Goal: Download file/media

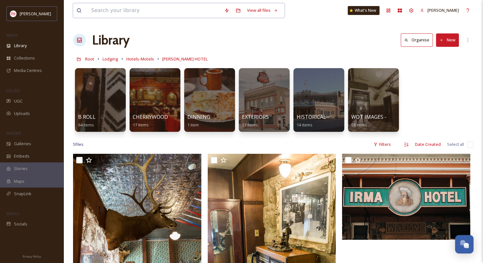
click at [105, 16] on input at bounding box center [154, 10] width 133 height 14
type input "[PERSON_NAME]"
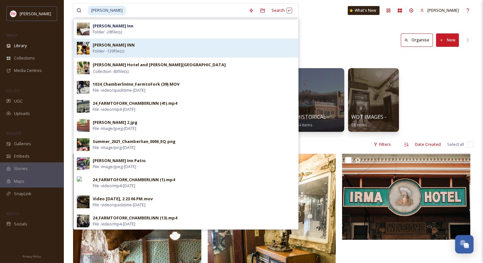
click at [105, 50] on span "Folder - 139 file(s)" at bounding box center [108, 51] width 31 height 6
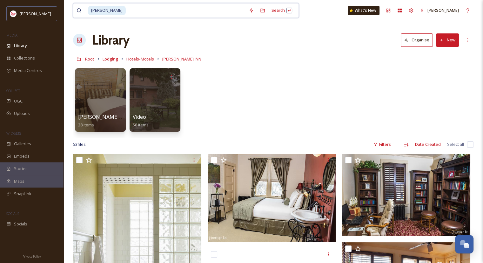
click at [126, 13] on input at bounding box center [185, 10] width 119 height 14
click at [269, 9] on div "Search Press Enter to search" at bounding box center [282, 10] width 27 height 12
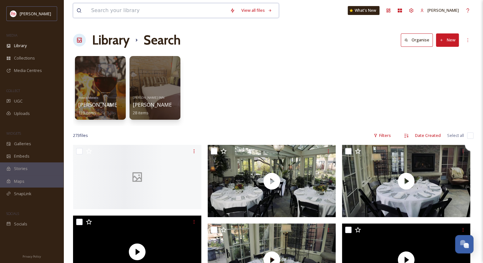
click at [105, 6] on input at bounding box center [157, 10] width 139 height 14
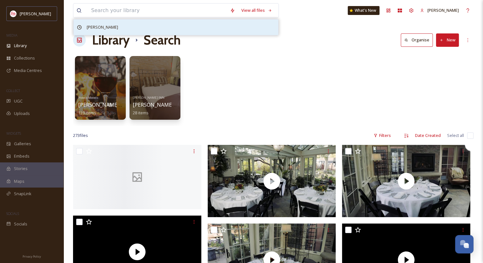
click at [90, 25] on span "[PERSON_NAME]" at bounding box center [103, 27] width 38 height 9
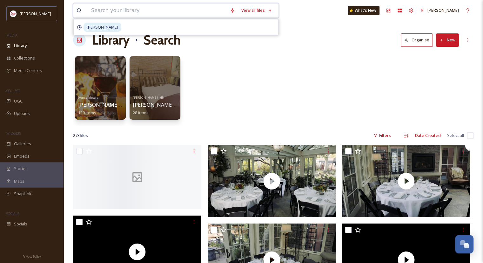
click at [94, 10] on input at bounding box center [157, 10] width 139 height 14
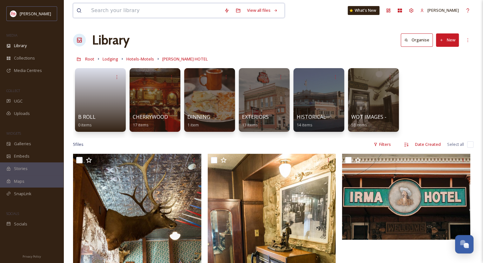
click at [120, 13] on input at bounding box center [154, 10] width 133 height 14
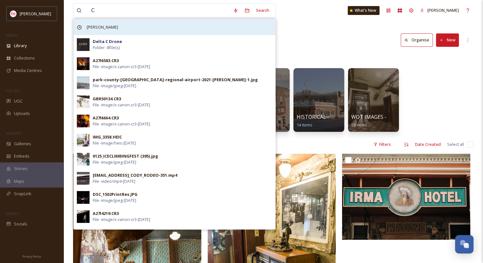
click at [105, 23] on span "[PERSON_NAME]" at bounding box center [103, 27] width 38 height 9
click at [98, 30] on span "[PERSON_NAME]" at bounding box center [103, 27] width 38 height 9
click at [94, 29] on span "[PERSON_NAME]" at bounding box center [103, 27] width 38 height 9
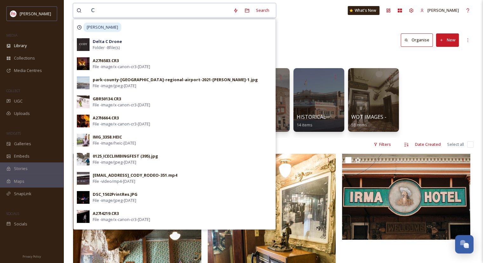
click at [99, 6] on input "C" at bounding box center [159, 10] width 142 height 14
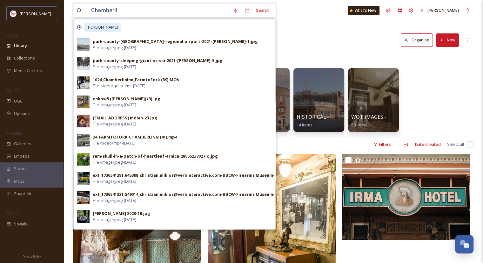
type input "[PERSON_NAME]"
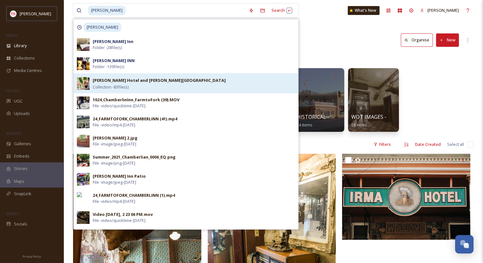
click at [117, 83] on strong "[PERSON_NAME] Hotel and [PERSON_NAME][GEOGRAPHIC_DATA]" at bounding box center [159, 80] width 133 height 6
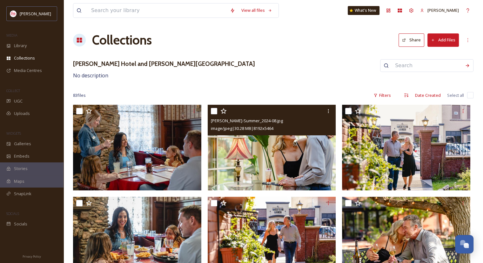
click at [439, 227] on img at bounding box center [406, 239] width 128 height 86
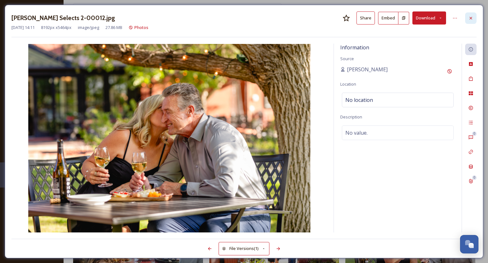
click at [469, 21] on div at bounding box center [470, 17] width 11 height 11
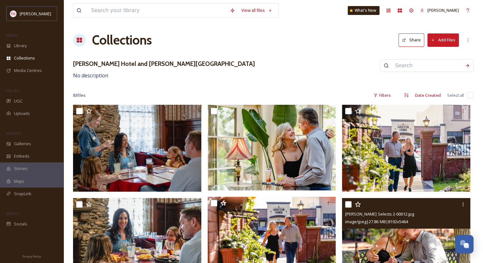
click at [133, 140] on img at bounding box center [138, 148] width 130 height 87
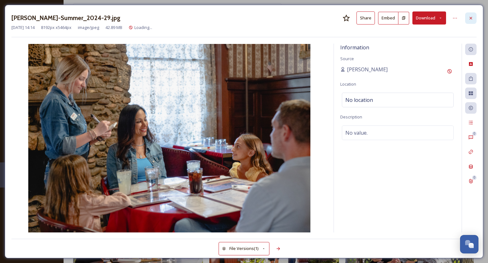
click at [469, 20] on icon at bounding box center [470, 18] width 5 height 5
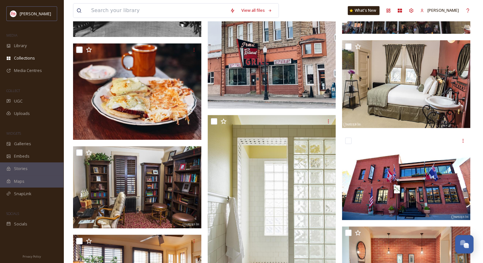
scroll to position [624, 0]
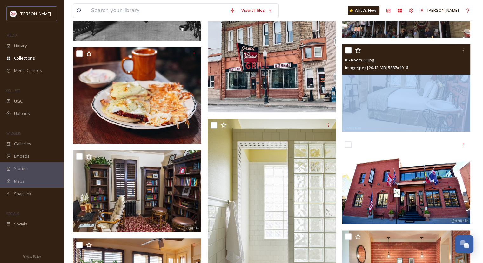
drag, startPoint x: 469, startPoint y: 55, endPoint x: 488, endPoint y: 66, distance: 22.2
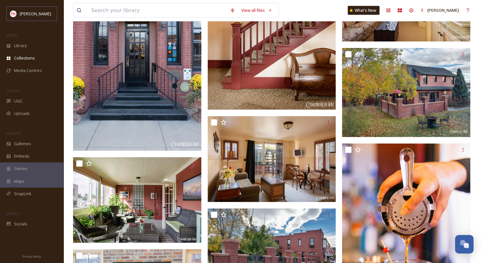
scroll to position [0, 0]
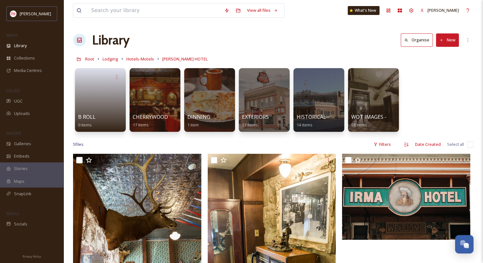
click at [87, 12] on div at bounding box center [149, 10] width 145 height 14
click at [160, 114] on link "CHERRYWOOD BAR 17 items" at bounding box center [156, 121] width 47 height 14
click at [271, 112] on div at bounding box center [264, 99] width 52 height 65
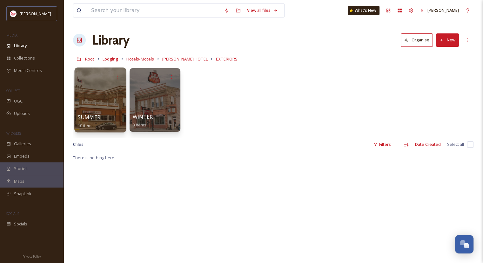
click at [92, 103] on div at bounding box center [100, 99] width 52 height 65
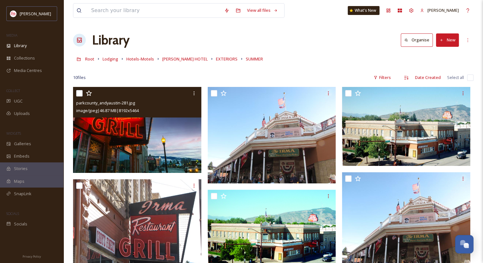
click at [140, 144] on img at bounding box center [137, 130] width 128 height 86
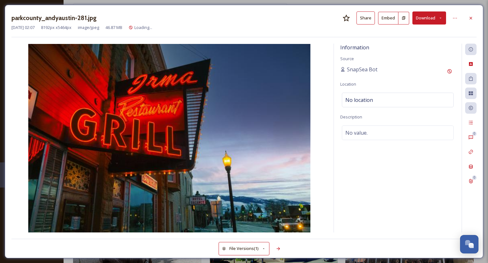
click at [432, 17] on button "Download" at bounding box center [430, 17] width 34 height 13
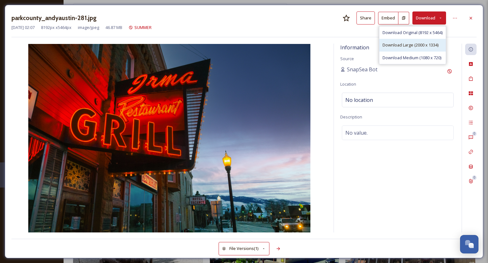
click at [394, 44] on span "Download Large (2000 x 1334)" at bounding box center [411, 45] width 56 height 6
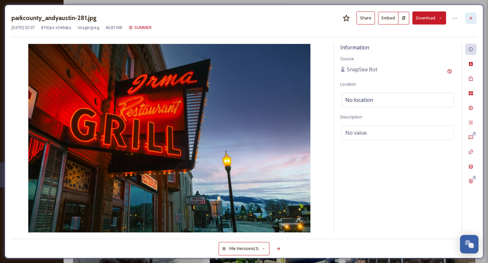
click at [473, 14] on div at bounding box center [470, 17] width 11 height 11
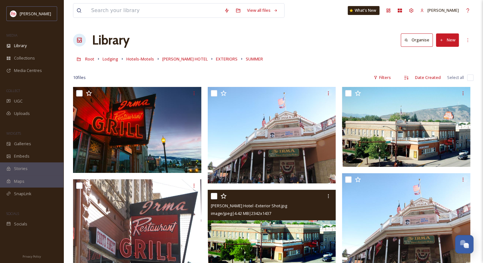
click at [140, 215] on img at bounding box center [138, 228] width 130 height 98
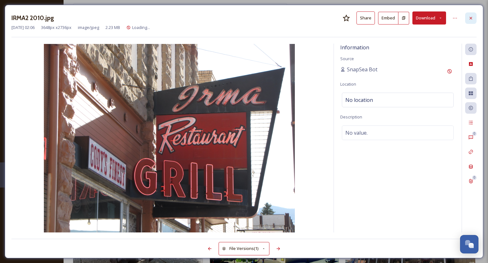
click at [473, 19] on icon at bounding box center [470, 18] width 5 height 5
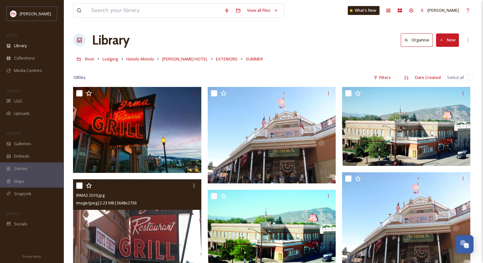
click at [279, 68] on div at bounding box center [273, 68] width 401 height 6
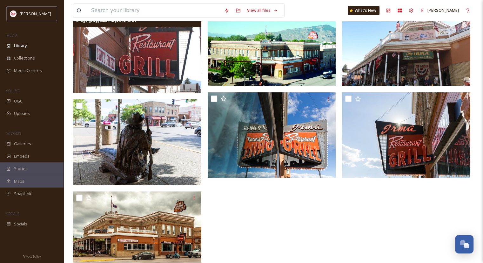
scroll to position [193, 0]
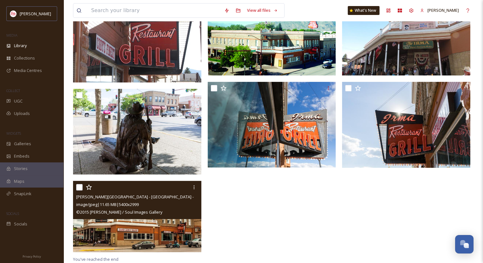
click at [116, 226] on img at bounding box center [137, 217] width 128 height 72
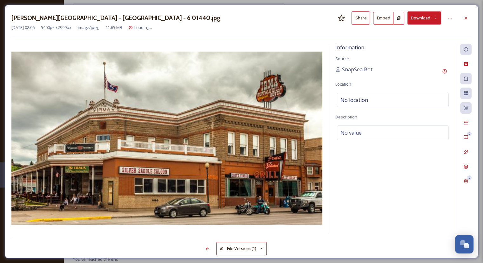
scroll to position [115, 0]
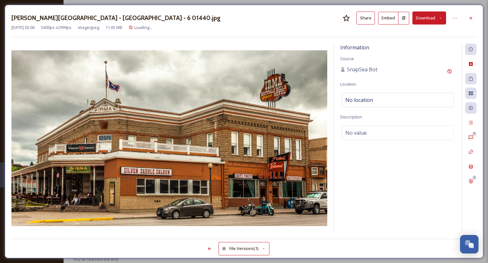
click at [431, 20] on button "Download" at bounding box center [430, 17] width 34 height 13
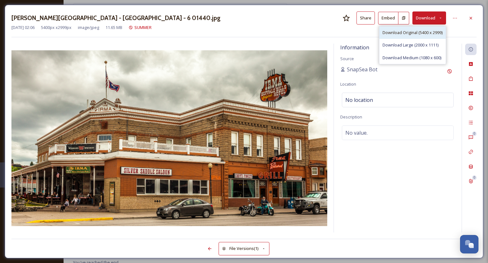
click at [418, 32] on span "Download Original (5400 x 2999)" at bounding box center [413, 33] width 60 height 6
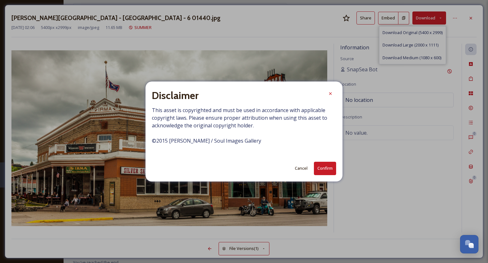
click at [297, 168] on button "Cancel" at bounding box center [301, 168] width 19 height 12
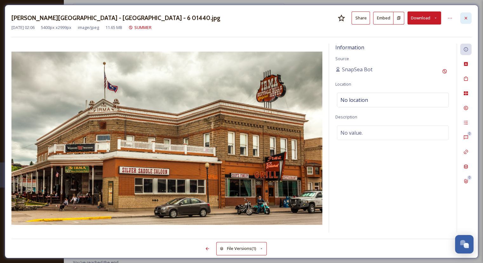
click at [467, 19] on icon at bounding box center [466, 18] width 3 height 3
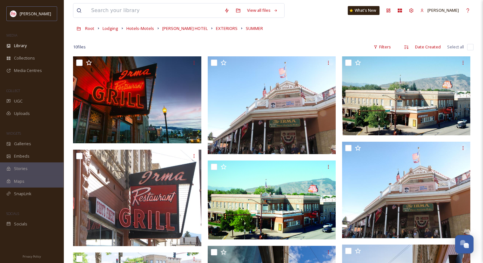
scroll to position [30, 0]
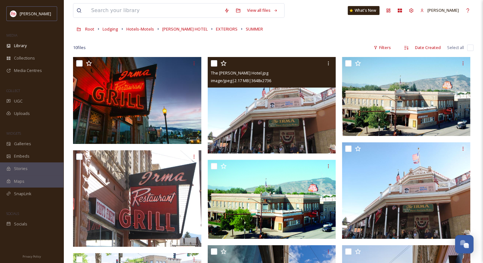
click at [245, 116] on img at bounding box center [272, 105] width 128 height 96
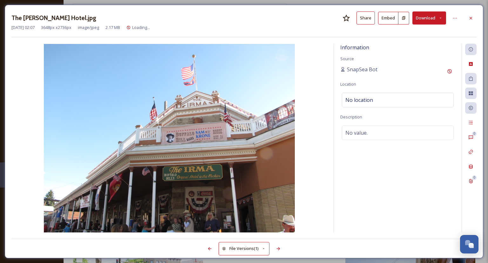
click at [433, 17] on button "Download" at bounding box center [430, 17] width 34 height 13
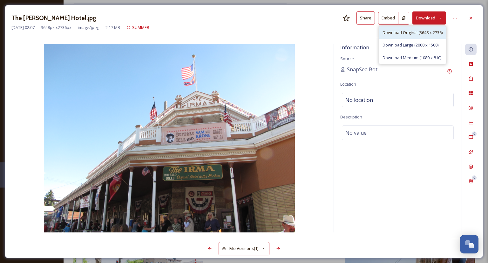
click at [406, 33] on span "Download Original (3648 x 2736)" at bounding box center [413, 33] width 60 height 6
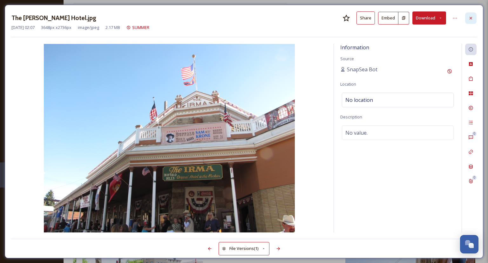
click at [470, 17] on icon at bounding box center [470, 18] width 5 height 5
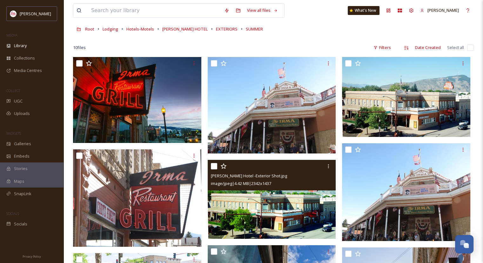
click at [239, 202] on img at bounding box center [272, 199] width 128 height 79
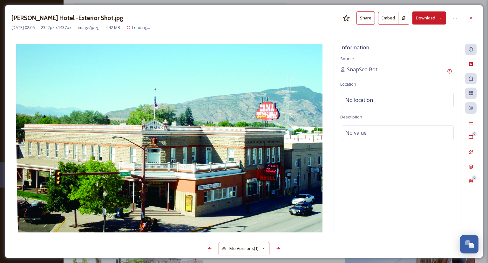
click at [422, 17] on button "Download" at bounding box center [430, 17] width 34 height 13
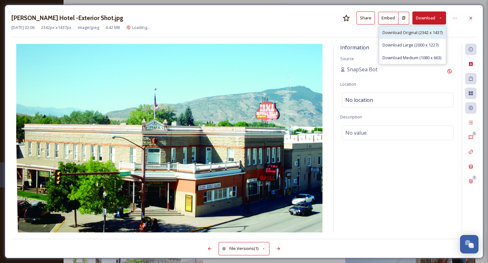
click at [412, 35] on span "Download Original (2342 x 1437)" at bounding box center [413, 33] width 60 height 6
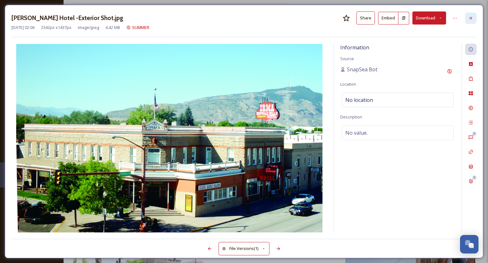
click at [472, 16] on icon at bounding box center [470, 18] width 5 height 5
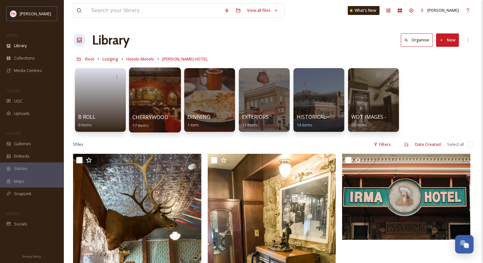
click at [156, 96] on div at bounding box center [155, 99] width 52 height 65
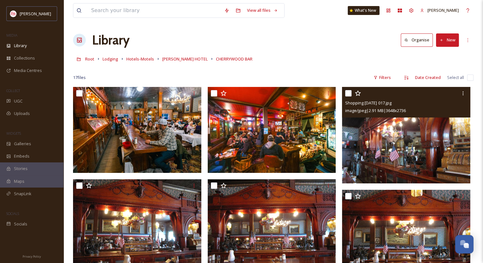
click at [402, 148] on img at bounding box center [406, 135] width 128 height 96
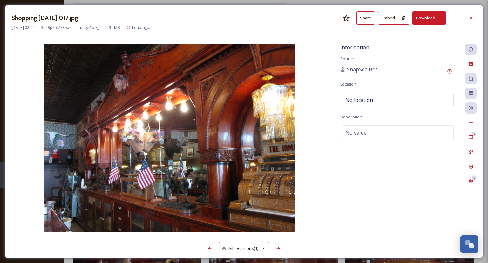
click at [424, 17] on button "Download" at bounding box center [430, 17] width 34 height 13
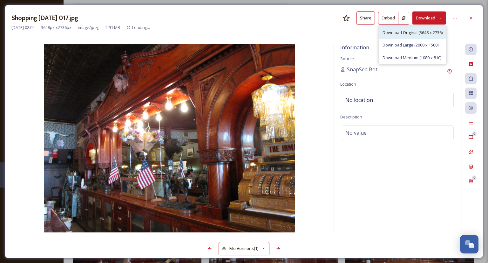
click at [415, 30] on span "Download Original (3648 x 2736)" at bounding box center [413, 33] width 60 height 6
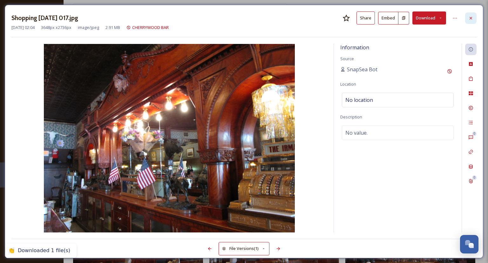
click at [471, 14] on div at bounding box center [470, 17] width 11 height 11
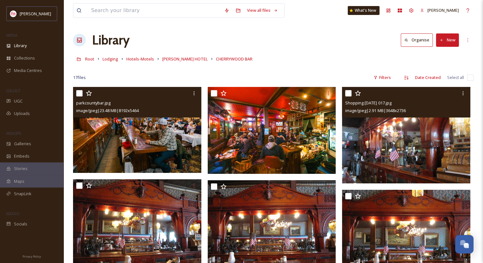
click at [154, 106] on div "image/jpeg | 23.48 MB | 8192 x 5464" at bounding box center [138, 110] width 124 height 8
click at [137, 134] on img at bounding box center [137, 130] width 128 height 86
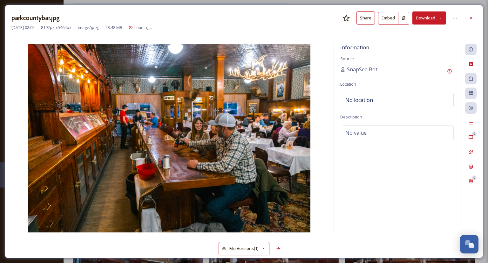
click at [430, 15] on button "Download" at bounding box center [430, 17] width 34 height 13
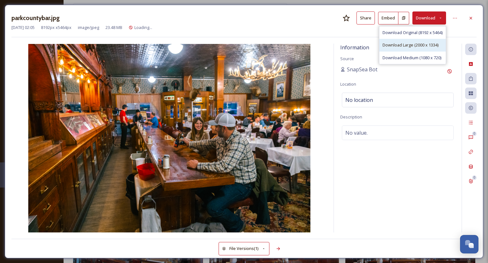
click at [421, 44] on span "Download Large (2000 x 1334)" at bounding box center [411, 45] width 56 height 6
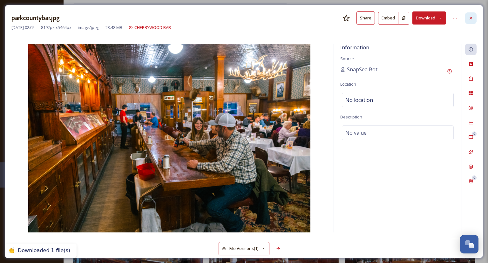
click at [469, 18] on icon at bounding box center [470, 18] width 5 height 5
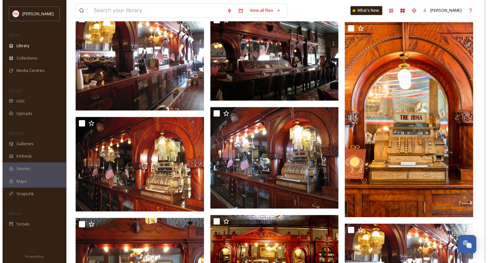
scroll to position [370, 0]
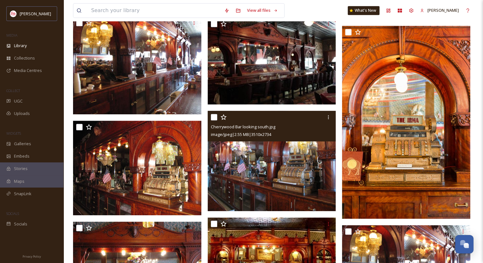
click at [243, 183] on img at bounding box center [272, 161] width 128 height 100
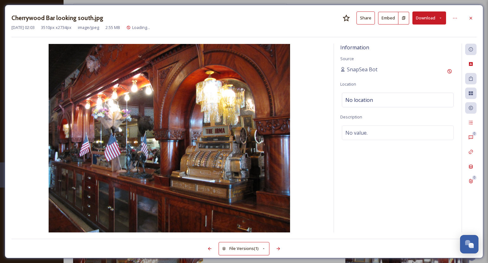
click at [426, 16] on button "Download" at bounding box center [430, 17] width 34 height 13
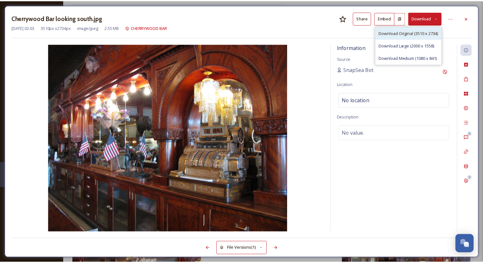
scroll to position [371, 0]
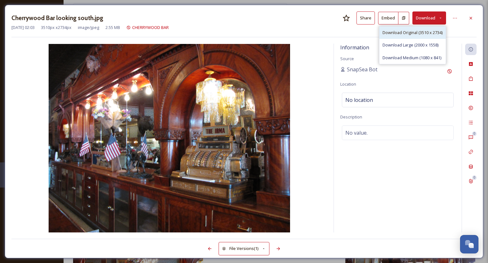
click at [418, 30] on span "Download Original (3510 x 2734)" at bounding box center [413, 33] width 60 height 6
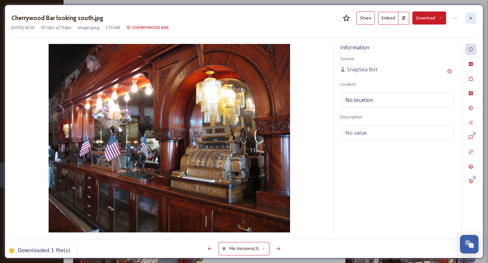
click at [473, 16] on icon at bounding box center [470, 18] width 5 height 5
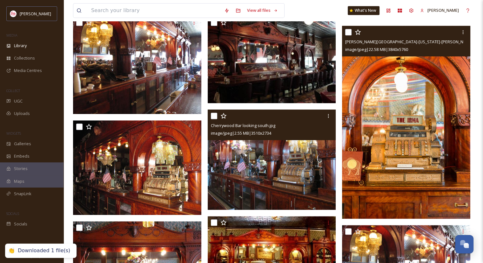
click at [399, 155] on img at bounding box center [406, 122] width 128 height 193
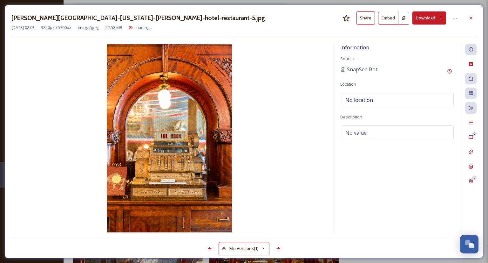
click at [421, 19] on button "Download" at bounding box center [430, 17] width 34 height 13
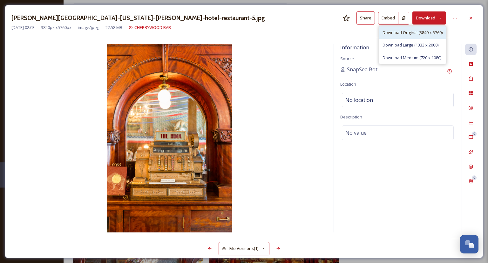
click at [418, 32] on span "Download Original (3840 x 5760)" at bounding box center [413, 33] width 60 height 6
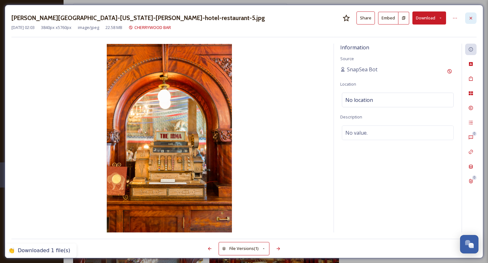
click at [473, 16] on icon at bounding box center [470, 18] width 5 height 5
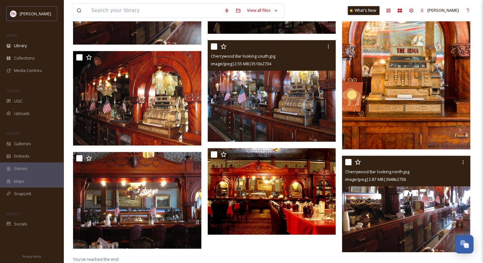
scroll to position [440, 0]
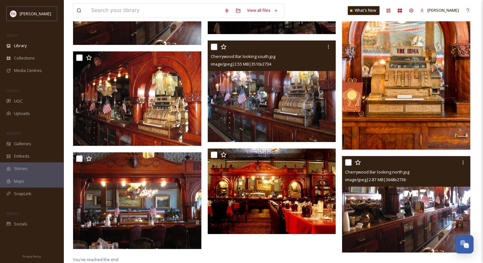
click at [375, 207] on img at bounding box center [406, 204] width 128 height 96
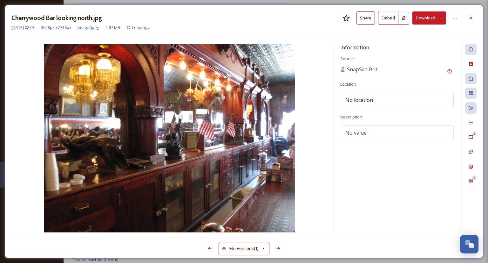
click at [425, 18] on button "Download" at bounding box center [430, 17] width 34 height 13
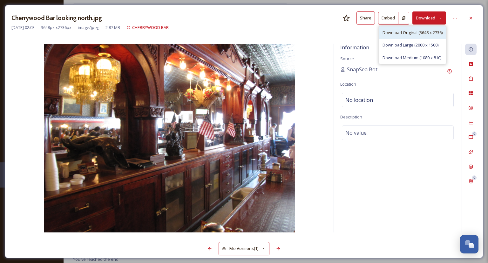
click at [419, 32] on span "Download Original (3648 x 2736)" at bounding box center [413, 33] width 60 height 6
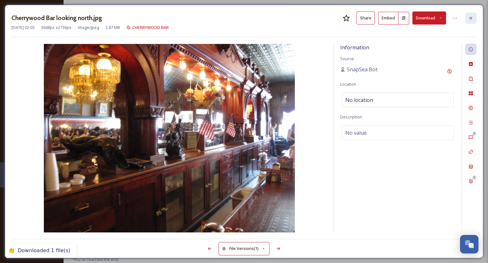
click at [470, 19] on icon at bounding box center [470, 18] width 5 height 5
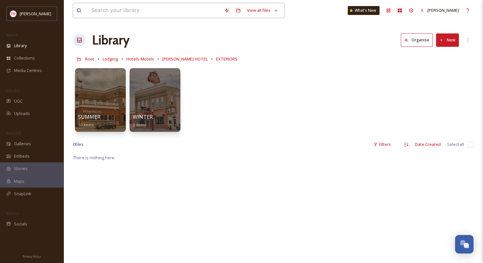
click at [114, 11] on input at bounding box center [154, 10] width 133 height 14
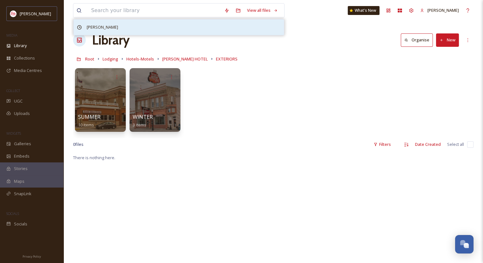
click at [92, 27] on span "[PERSON_NAME]" at bounding box center [103, 27] width 38 height 9
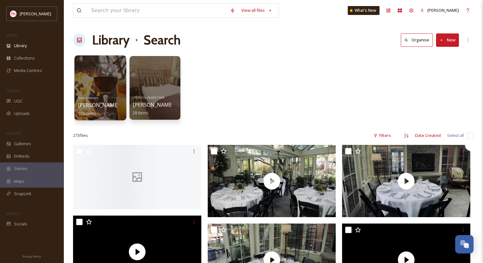
click at [88, 96] on link "Hotels-Motels [PERSON_NAME] INN 139 items" at bounding box center [104, 105] width 53 height 22
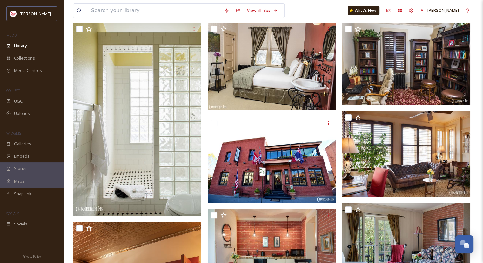
scroll to position [139, 0]
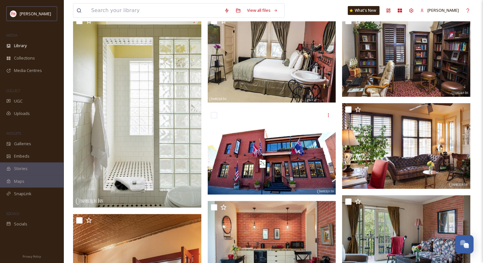
click at [267, 65] on img at bounding box center [272, 59] width 128 height 88
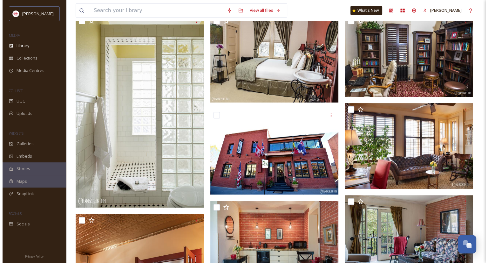
click button "Download"
click span "Download Large (2000 x 1364)"
click icon
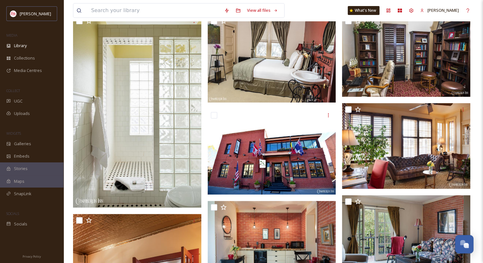
click at [136, 154] on img at bounding box center [137, 111] width 128 height 193
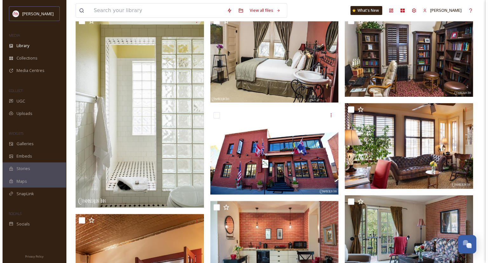
click button "Download"
click span "Download Large (1333 x 2000)"
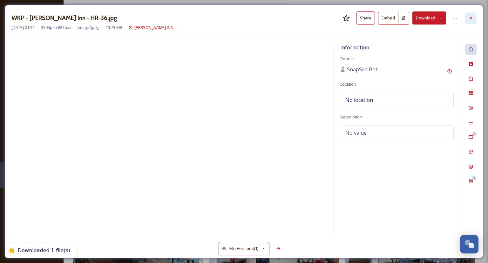
click at [469, 15] on div at bounding box center [470, 17] width 11 height 11
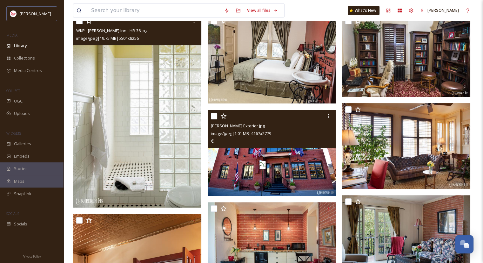
click at [296, 162] on img at bounding box center [272, 153] width 128 height 86
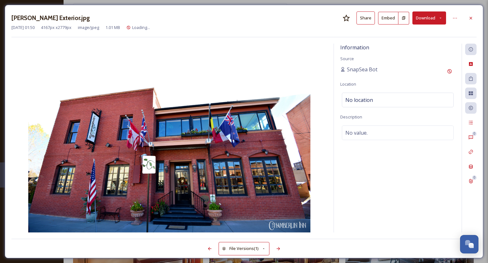
click at [422, 17] on button "Download" at bounding box center [430, 17] width 34 height 13
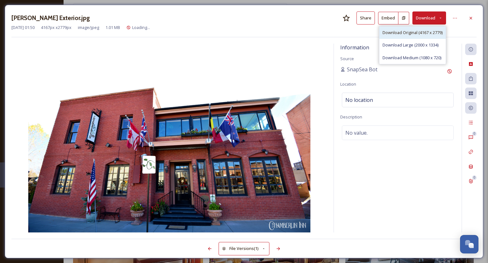
click at [413, 33] on span "Download Original (4167 x 2779)" at bounding box center [413, 33] width 60 height 6
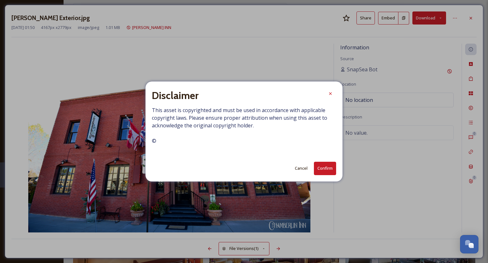
click at [300, 169] on button "Cancel" at bounding box center [301, 168] width 19 height 12
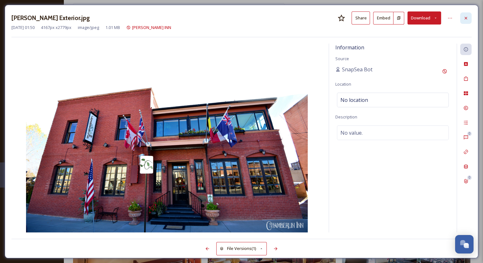
click at [465, 17] on icon at bounding box center [466, 18] width 3 height 3
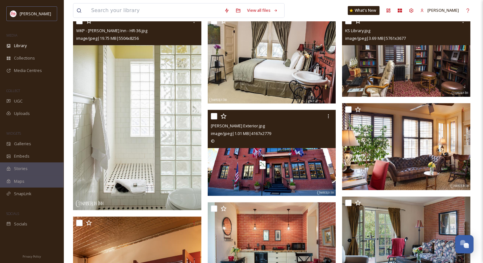
click at [383, 68] on img at bounding box center [406, 56] width 128 height 82
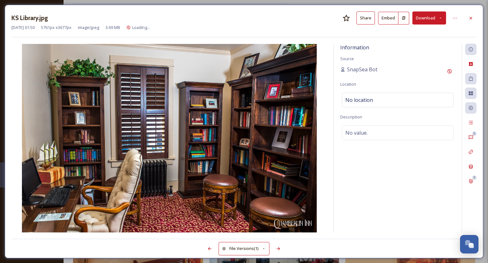
click at [425, 19] on button "Download" at bounding box center [430, 17] width 34 height 13
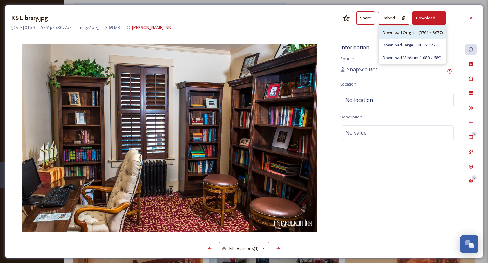
click at [421, 33] on span "Download Original (5761 x 3677)" at bounding box center [413, 33] width 60 height 6
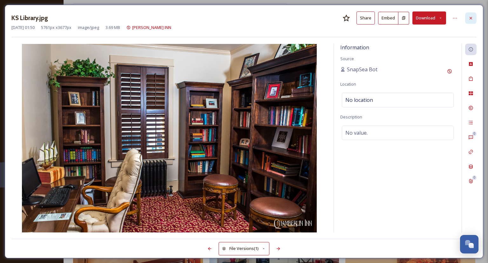
click at [469, 18] on icon at bounding box center [470, 18] width 5 height 5
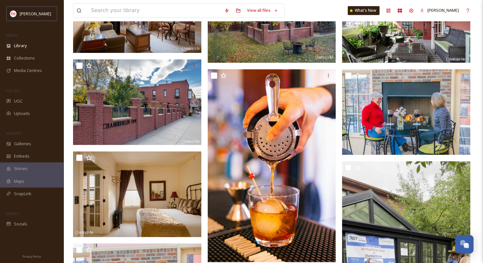
scroll to position [843, 0]
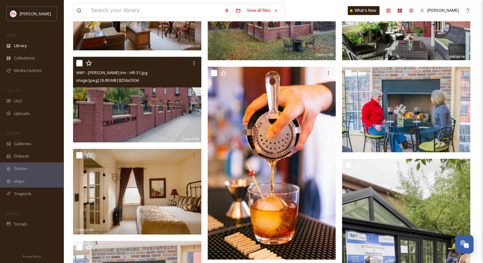
click at [116, 114] on img at bounding box center [137, 100] width 128 height 86
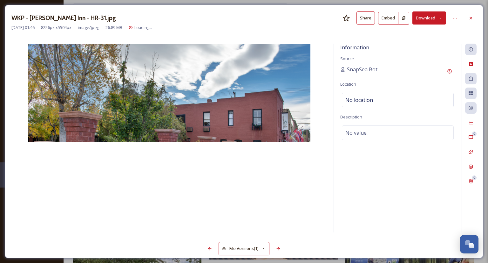
click at [434, 20] on button "Download" at bounding box center [430, 17] width 34 height 13
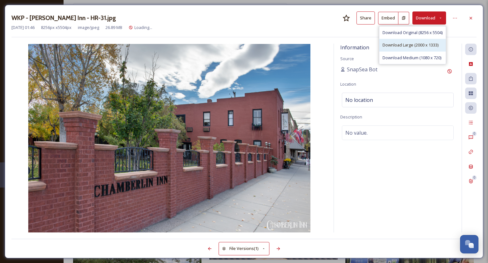
click at [412, 46] on span "Download Large (2000 x 1333)" at bounding box center [411, 45] width 56 height 6
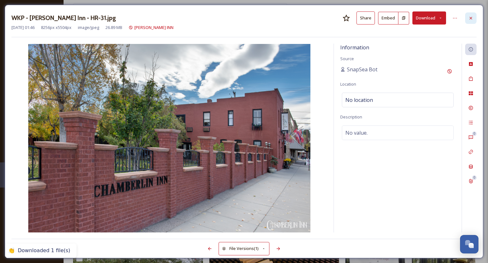
click at [471, 18] on icon at bounding box center [470, 18] width 5 height 5
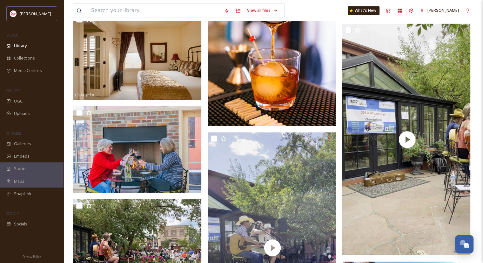
scroll to position [990, 0]
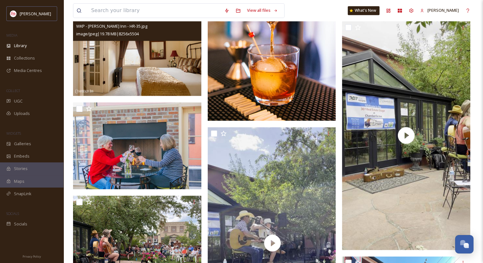
click at [118, 57] on img at bounding box center [137, 53] width 128 height 86
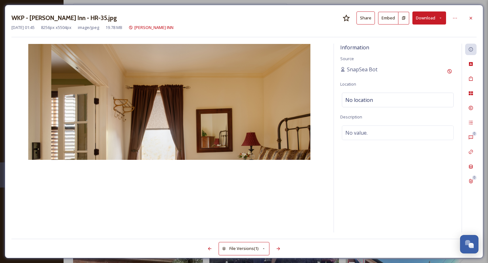
click at [423, 16] on button "Download" at bounding box center [430, 17] width 34 height 13
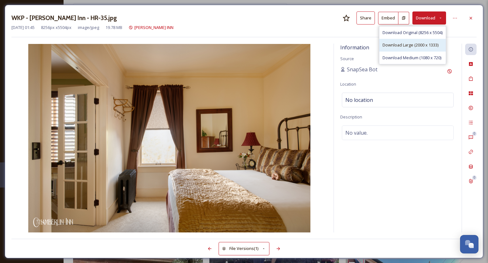
click at [414, 42] on span "Download Large (2000 x 1333)" at bounding box center [411, 45] width 56 height 6
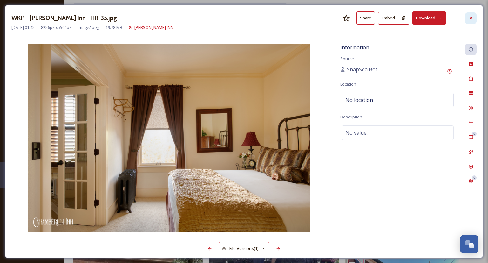
click at [469, 17] on icon at bounding box center [470, 18] width 5 height 5
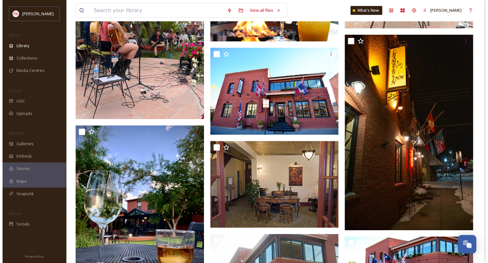
scroll to position [1782, 0]
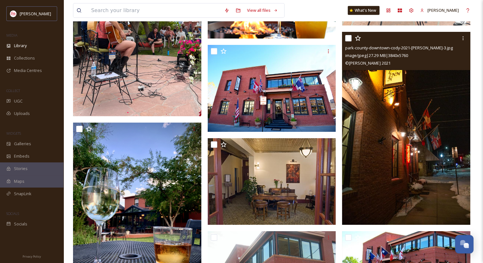
click at [385, 160] on img at bounding box center [406, 128] width 128 height 193
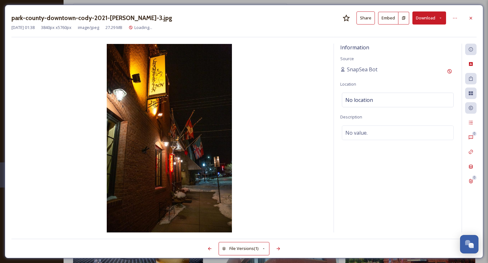
click at [419, 19] on button "Download" at bounding box center [430, 17] width 34 height 13
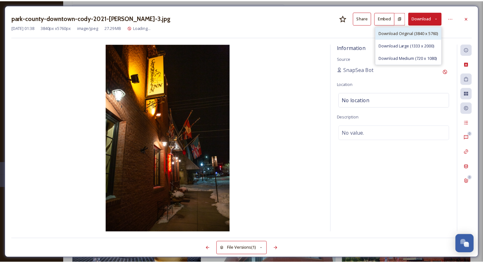
scroll to position [1783, 0]
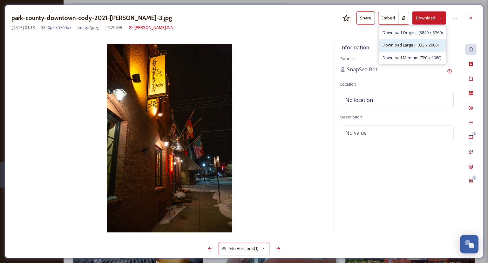
click at [421, 42] on span "Download Large (1333 x 2000)" at bounding box center [411, 45] width 56 height 6
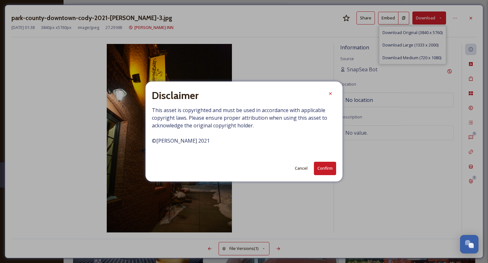
click at [296, 168] on button "Cancel" at bounding box center [301, 168] width 19 height 12
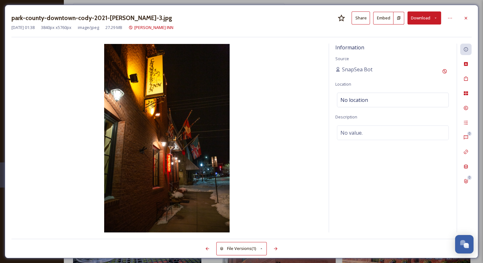
scroll to position [1798, 0]
click at [468, 17] on icon at bounding box center [466, 18] width 5 height 5
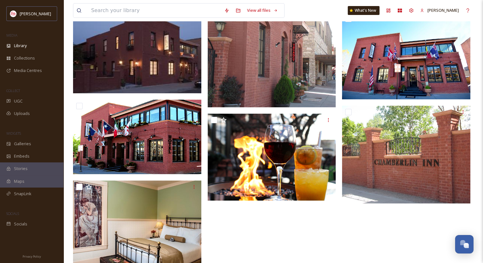
scroll to position [2279, 0]
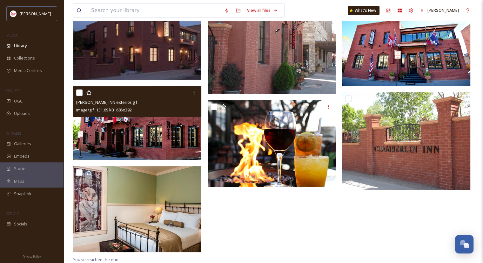
click at [145, 127] on img at bounding box center [137, 122] width 128 height 73
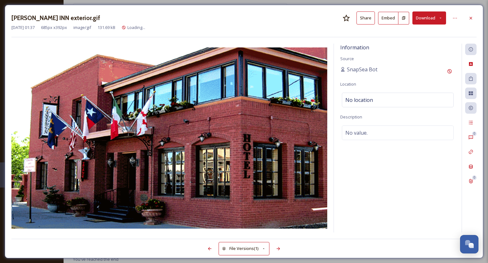
click at [426, 17] on button "Download" at bounding box center [430, 17] width 34 height 13
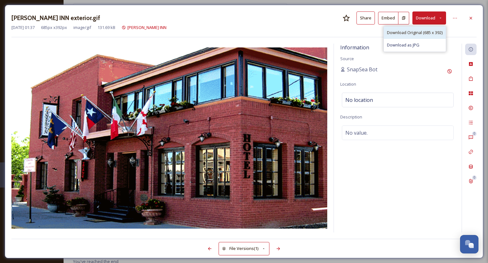
click at [417, 30] on span "Download Original (685 x 392)" at bounding box center [415, 33] width 56 height 6
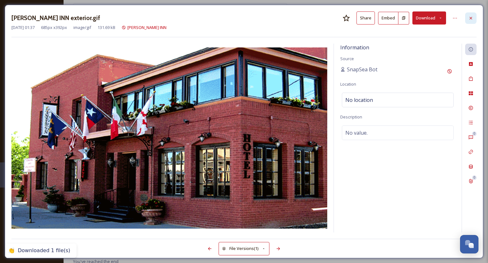
click at [471, 17] on icon at bounding box center [471, 18] width 3 height 3
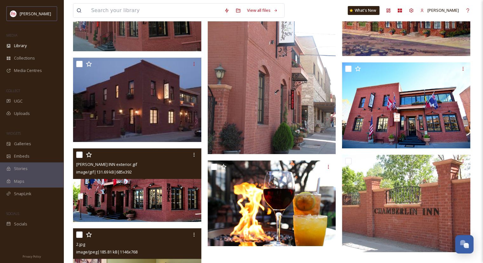
click at [153, 247] on div "2.jpg" at bounding box center [138, 244] width 124 height 8
click at [155, 243] on div "2.jpg" at bounding box center [138, 244] width 124 height 8
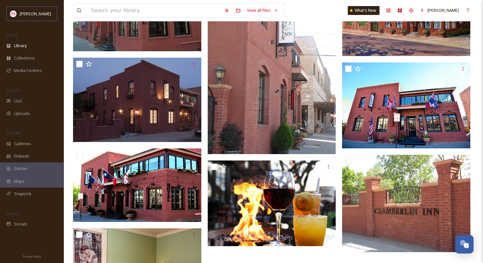
scroll to position [2290, 0]
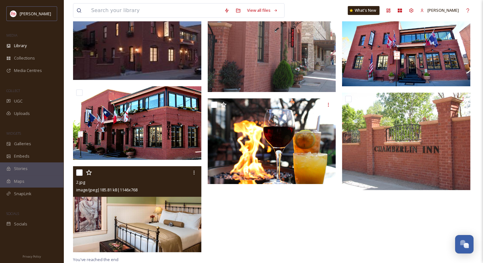
click at [173, 241] on img at bounding box center [137, 209] width 128 height 86
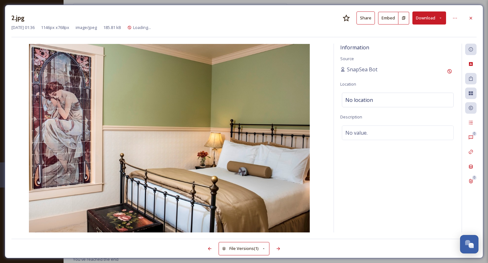
click at [436, 14] on button "Download" at bounding box center [430, 17] width 34 height 13
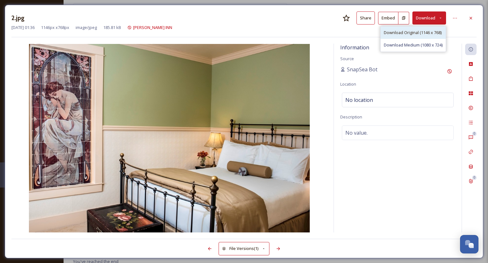
click at [412, 31] on span "Download Original (1146 x 768)" at bounding box center [413, 33] width 58 height 6
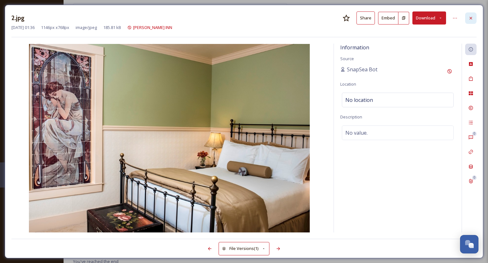
click at [469, 17] on icon at bounding box center [470, 18] width 5 height 5
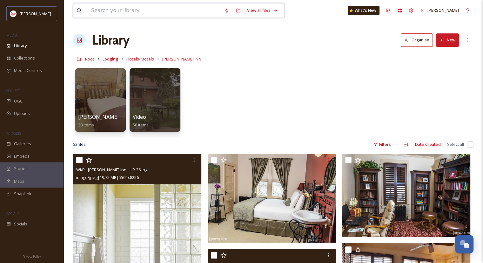
click at [132, 12] on input at bounding box center [154, 10] width 133 height 14
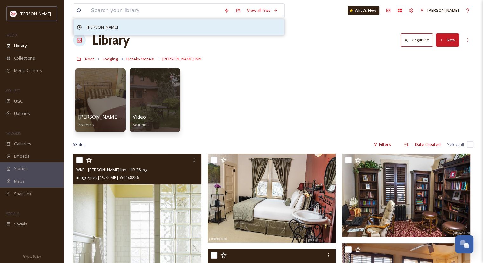
click at [87, 30] on span "[PERSON_NAME]" at bounding box center [103, 27] width 38 height 9
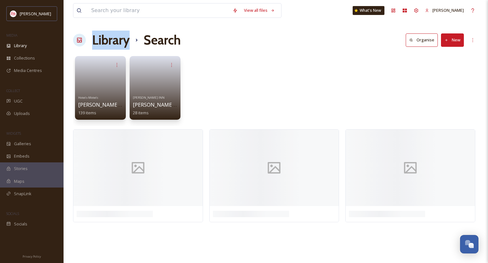
click at [87, 31] on div "Library Search Organise New" at bounding box center [276, 40] width 406 height 19
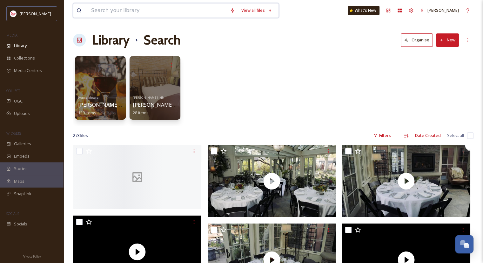
click at [119, 10] on input at bounding box center [157, 10] width 139 height 14
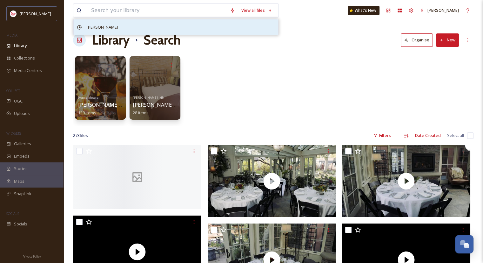
click at [100, 25] on span "[PERSON_NAME]" at bounding box center [103, 27] width 38 height 9
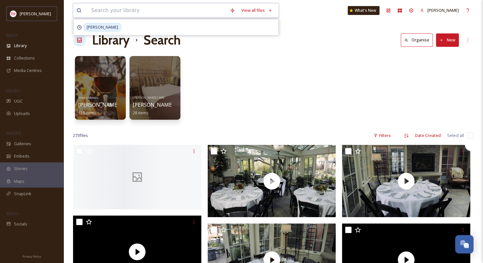
click at [117, 13] on input at bounding box center [157, 10] width 139 height 14
type input "[PERSON_NAME]"
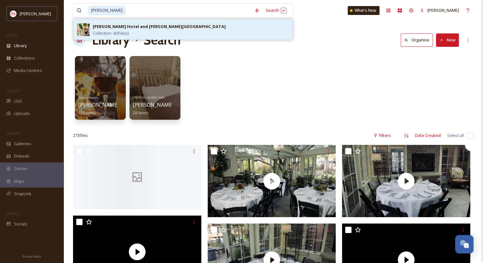
click at [108, 32] on span "Collection - 83 file(s)" at bounding box center [111, 33] width 36 height 6
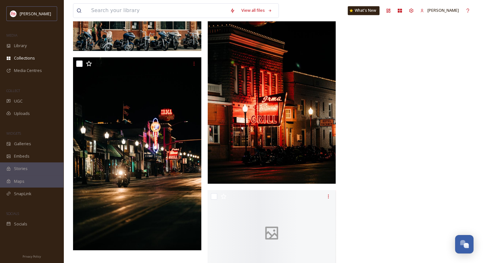
scroll to position [3431, 0]
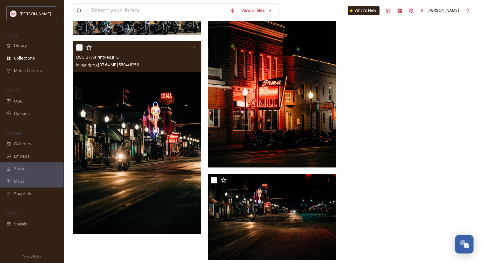
click at [139, 125] on img at bounding box center [137, 137] width 128 height 193
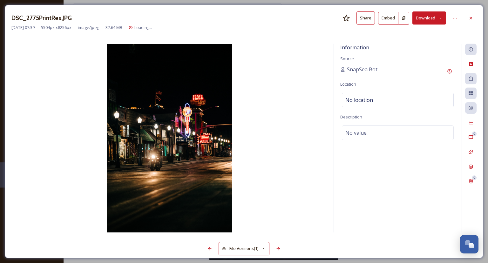
click at [430, 19] on button "Download" at bounding box center [430, 17] width 34 height 13
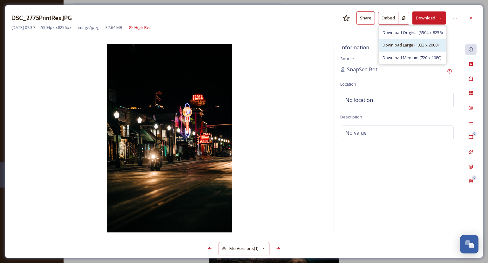
click at [426, 41] on div "Download Large (1333 x 2000)" at bounding box center [412, 45] width 66 height 12
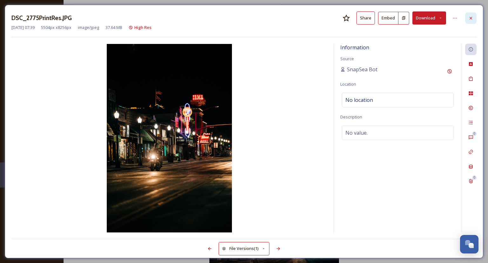
click at [472, 19] on icon at bounding box center [470, 18] width 5 height 5
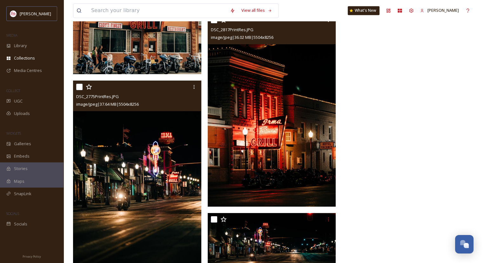
click at [304, 130] on img at bounding box center [272, 110] width 128 height 193
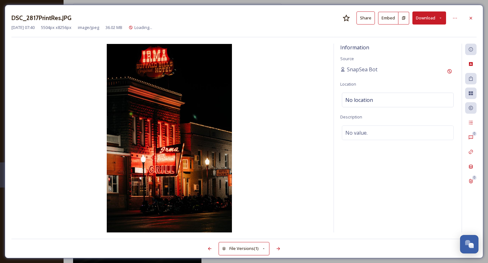
click at [420, 17] on button "Download" at bounding box center [430, 17] width 34 height 13
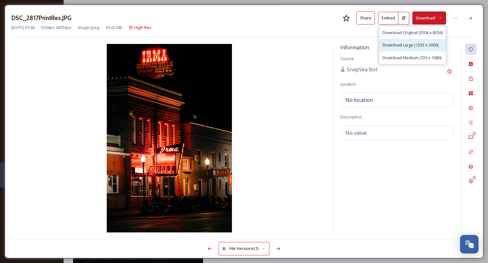
click at [417, 42] on span "Download Large (1333 x 2000)" at bounding box center [411, 45] width 56 height 6
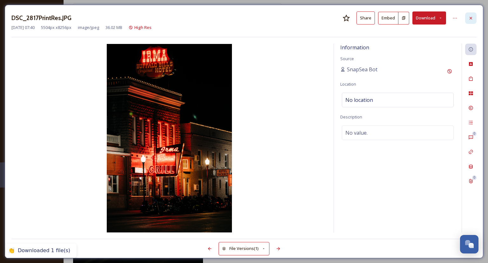
click at [471, 13] on div at bounding box center [470, 17] width 11 height 11
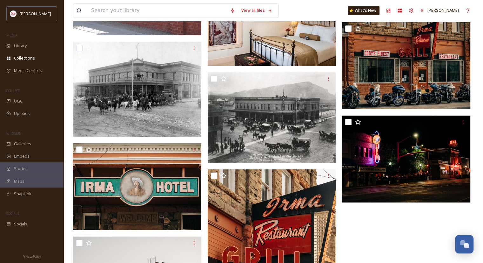
scroll to position [3067, 0]
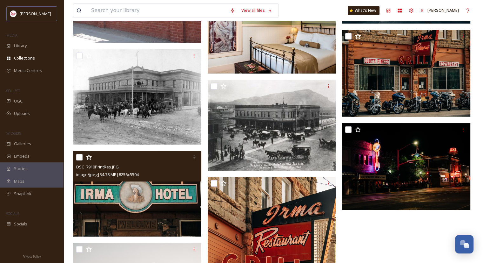
click at [111, 186] on img at bounding box center [137, 194] width 128 height 86
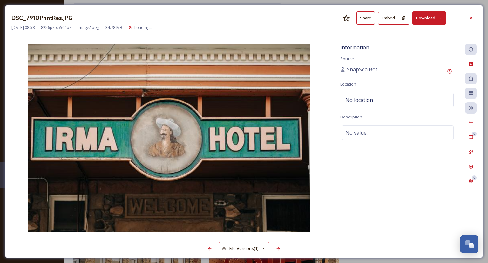
click at [439, 13] on button "Download" at bounding box center [430, 17] width 34 height 13
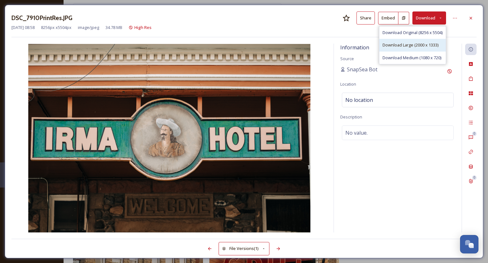
click at [418, 46] on span "Download Large (2000 x 1333)" at bounding box center [411, 45] width 56 height 6
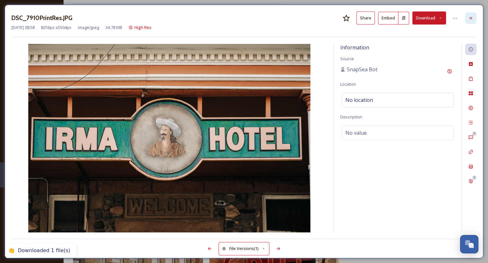
click at [470, 17] on icon at bounding box center [471, 18] width 3 height 3
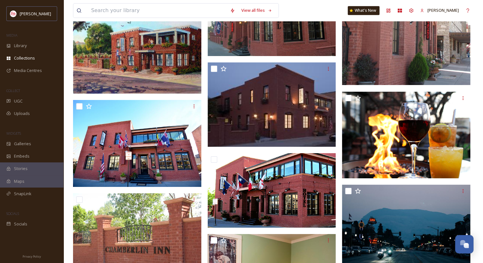
scroll to position [2823, 0]
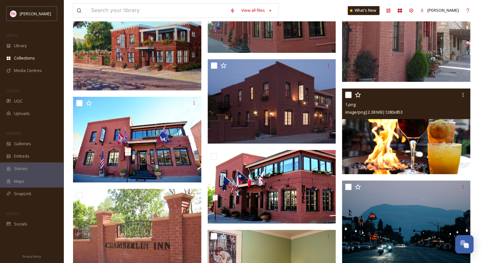
click at [398, 139] on img at bounding box center [406, 130] width 128 height 85
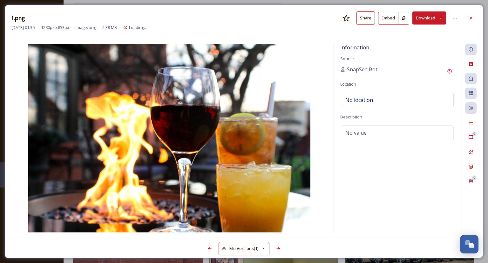
click at [421, 13] on button "Download" at bounding box center [430, 17] width 34 height 13
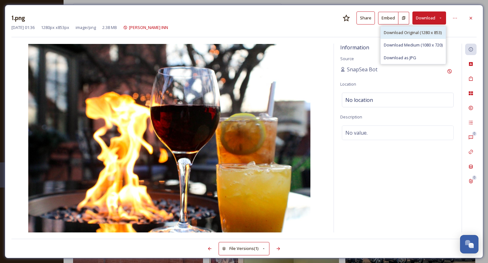
click at [427, 31] on span "Download Original (1280 x 853)" at bounding box center [413, 33] width 58 height 6
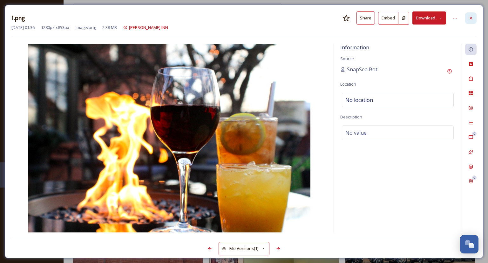
click at [471, 18] on icon at bounding box center [471, 18] width 3 height 3
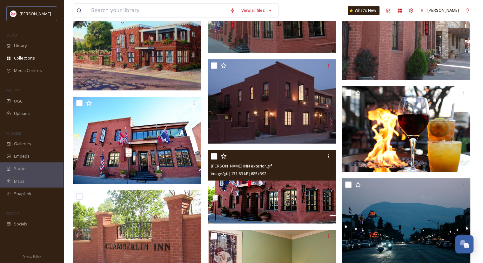
click at [114, 115] on img at bounding box center [138, 140] width 130 height 87
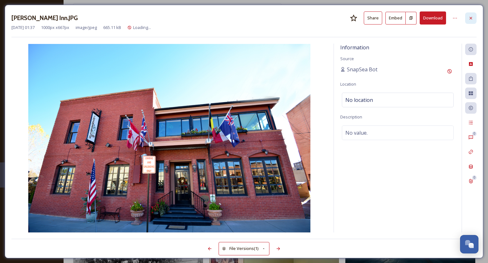
click at [473, 19] on icon at bounding box center [470, 18] width 5 height 5
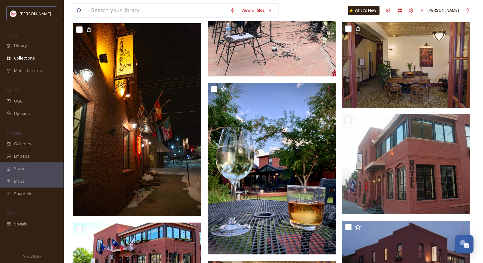
scroll to position [2380, 0]
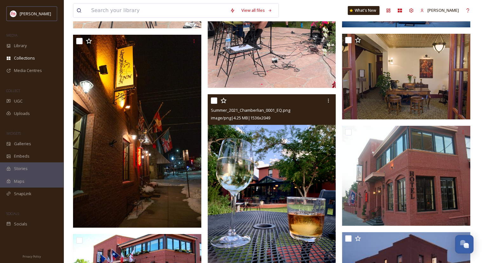
click at [280, 176] on img at bounding box center [272, 179] width 128 height 171
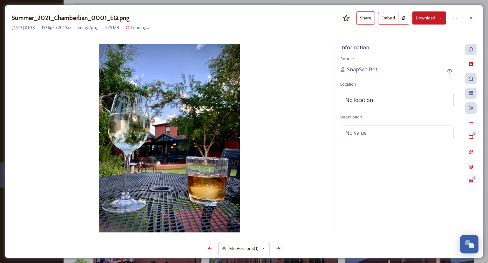
click at [443, 17] on button "Download" at bounding box center [430, 17] width 34 height 13
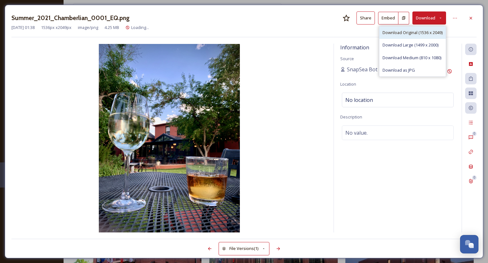
click at [417, 34] on span "Download Original (1536 x 2049)" at bounding box center [413, 33] width 60 height 6
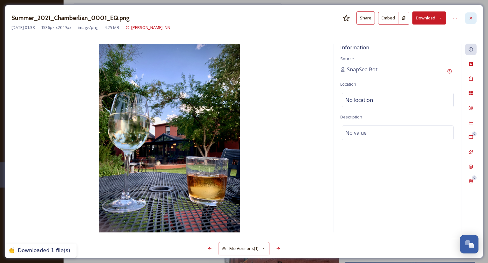
click at [470, 18] on icon at bounding box center [471, 18] width 3 height 3
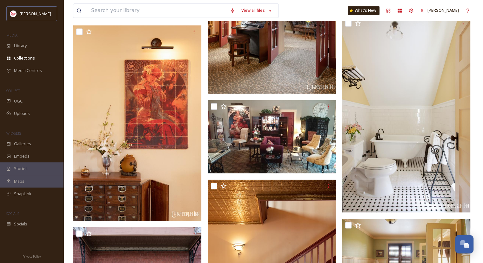
scroll to position [997, 0]
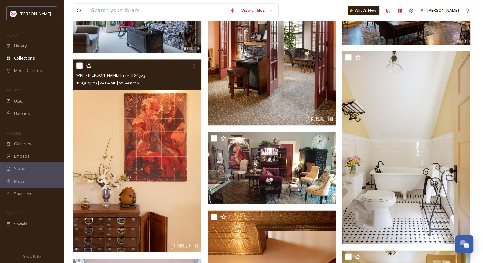
click at [147, 134] on img at bounding box center [137, 155] width 128 height 193
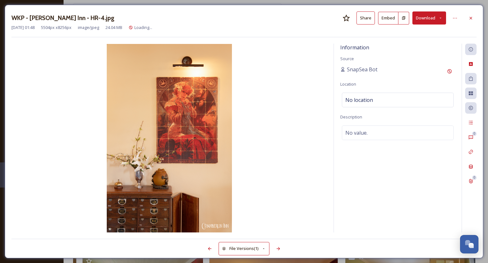
click at [420, 15] on button "Download" at bounding box center [430, 17] width 34 height 13
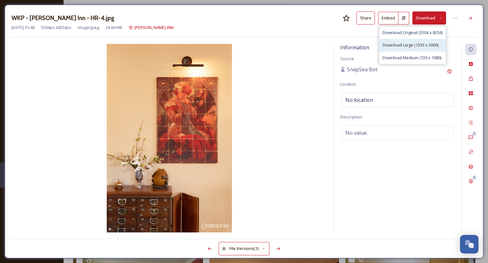
click at [422, 45] on span "Download Large (1333 x 2000)" at bounding box center [411, 45] width 56 height 6
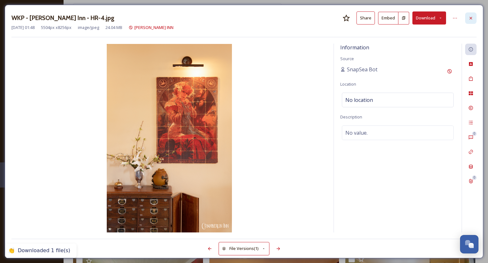
click at [472, 19] on icon at bounding box center [470, 18] width 5 height 5
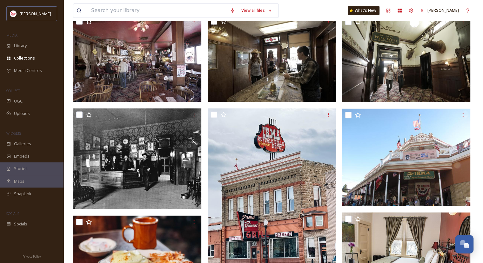
scroll to position [443, 0]
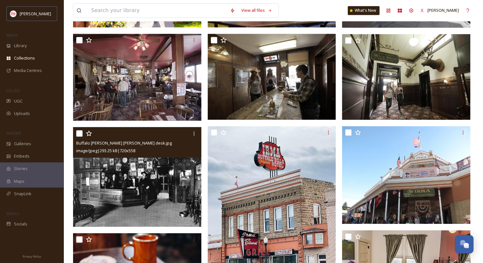
click at [129, 183] on img at bounding box center [137, 176] width 128 height 99
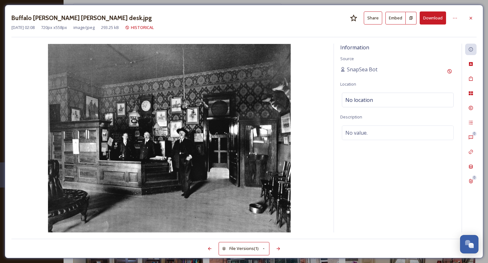
click at [430, 18] on button "Download" at bounding box center [433, 17] width 26 height 13
click at [473, 18] on icon at bounding box center [470, 18] width 5 height 5
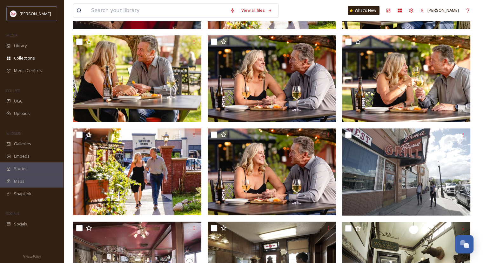
scroll to position [259, 0]
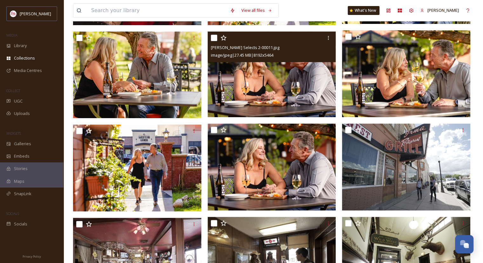
click at [283, 72] on img at bounding box center [272, 74] width 128 height 86
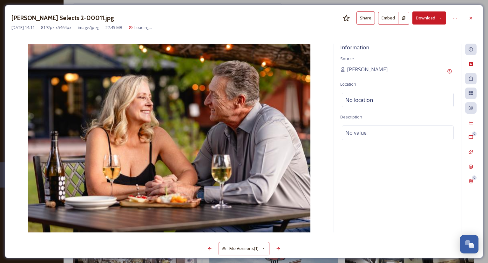
click at [439, 18] on icon at bounding box center [441, 18] width 4 height 4
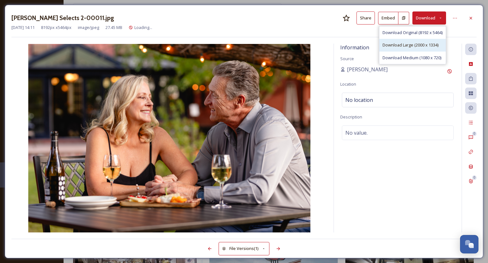
click at [415, 44] on span "Download Large (2000 x 1334)" at bounding box center [411, 45] width 56 height 6
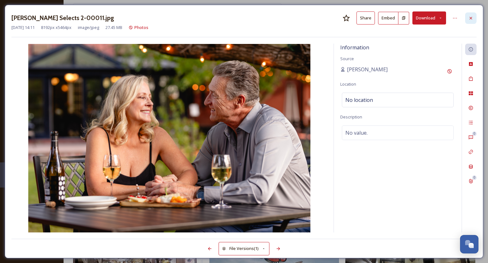
click at [472, 18] on icon at bounding box center [471, 18] width 3 height 3
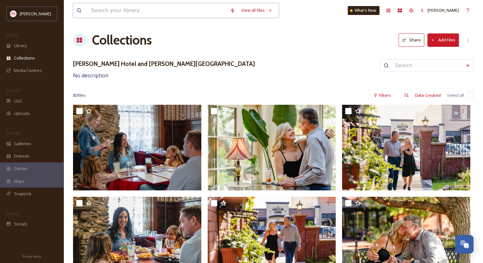
click at [115, 9] on input at bounding box center [157, 10] width 139 height 14
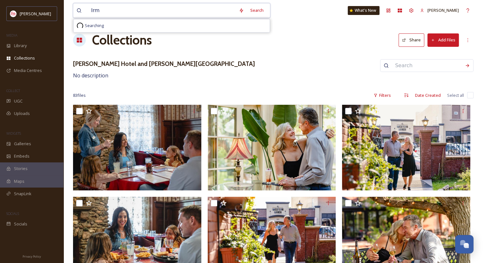
type input "[PERSON_NAME]"
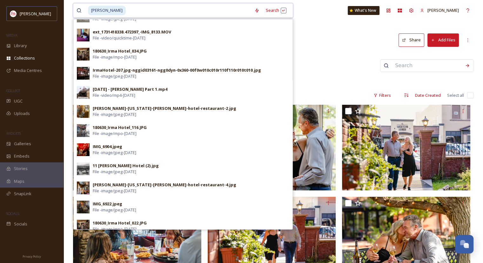
scroll to position [268, 0]
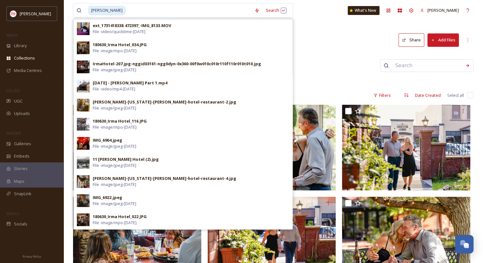
click at [138, 233] on img at bounding box center [137, 239] width 128 height 86
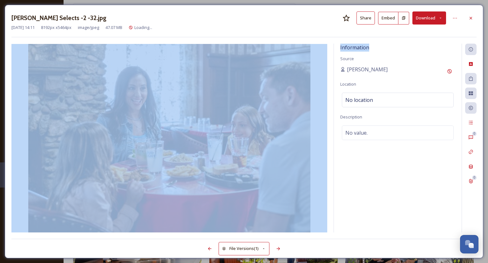
click at [138, 233] on div "[PERSON_NAME] Selects -2 -32.jpg Share Embed Download [DATE] 14:11 8192 px x 54…" at bounding box center [244, 131] width 479 height 253
click at [381, 43] on div "[PERSON_NAME] Selects -2 -32.jpg Share Embed Download [DATE] 14:11 8192 px x 54…" at bounding box center [244, 131] width 479 height 253
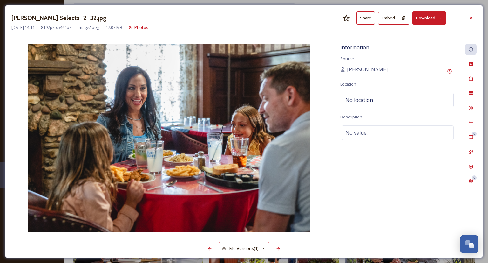
click at [431, 17] on button "Download" at bounding box center [430, 17] width 34 height 13
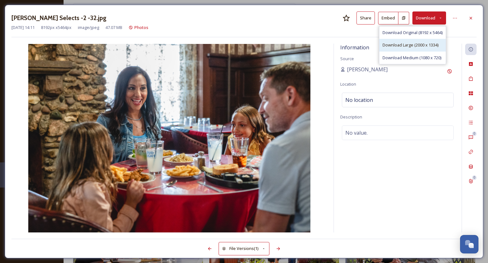
click at [406, 44] on span "Download Large (2000 x 1334)" at bounding box center [411, 45] width 56 height 6
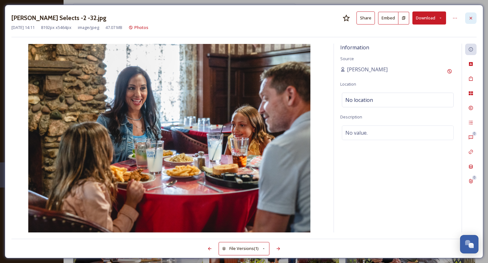
click at [467, 19] on div at bounding box center [470, 17] width 11 height 11
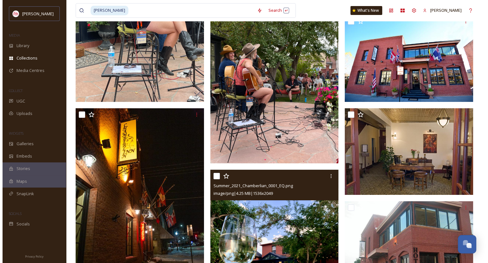
scroll to position [2328, 0]
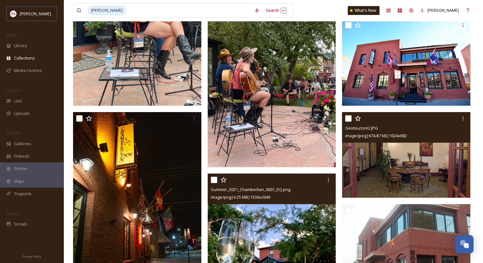
click at [395, 161] on img at bounding box center [406, 154] width 128 height 85
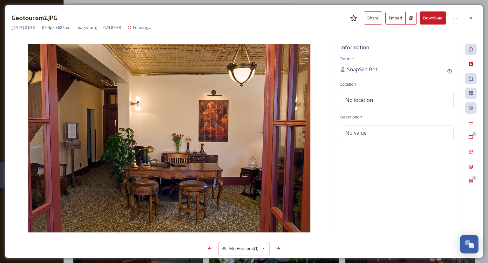
click at [431, 14] on button "Download" at bounding box center [433, 17] width 26 height 13
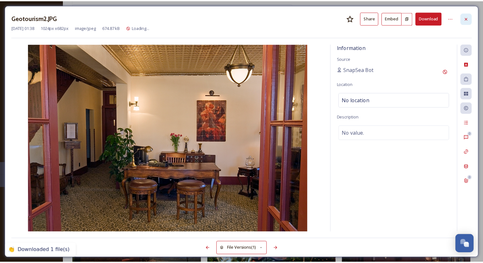
scroll to position [2329, 0]
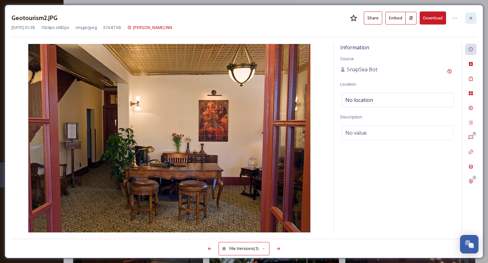
click at [472, 18] on icon at bounding box center [470, 18] width 5 height 5
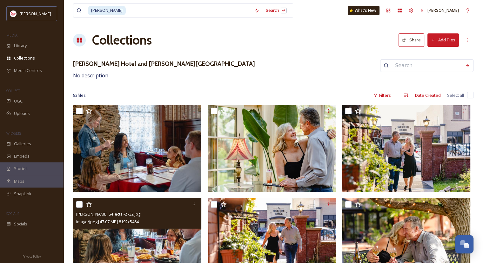
click at [81, 11] on icon at bounding box center [79, 10] width 5 height 5
click at [101, 10] on span "[PERSON_NAME]" at bounding box center [107, 10] width 38 height 9
click at [263, 11] on div "Search Press Enter to search" at bounding box center [276, 10] width 27 height 12
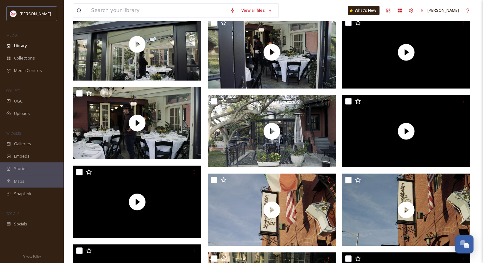
scroll to position [332, 0]
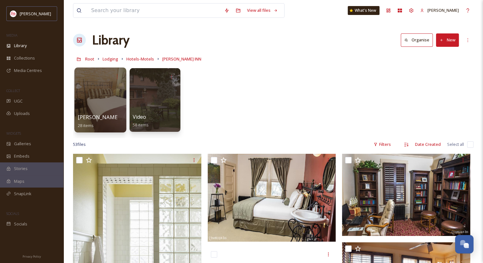
click at [107, 97] on div at bounding box center [100, 99] width 52 height 65
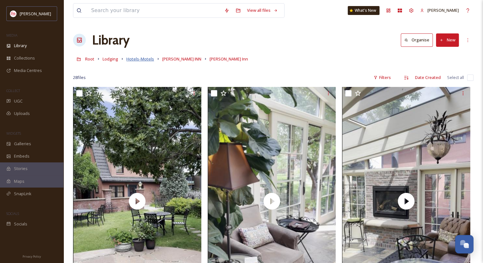
click at [141, 58] on span "Hotels-Motels" at bounding box center [140, 59] width 28 height 6
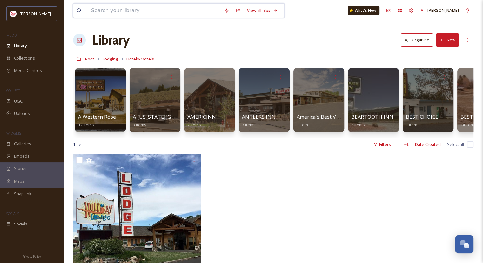
click at [127, 13] on input at bounding box center [154, 10] width 133 height 14
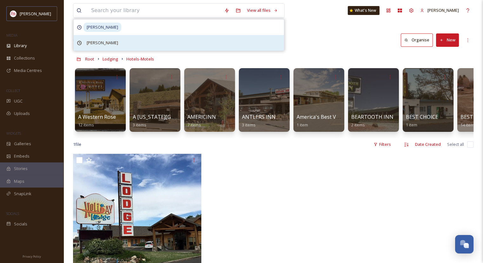
click at [92, 41] on span "[PERSON_NAME]" at bounding box center [103, 42] width 38 height 9
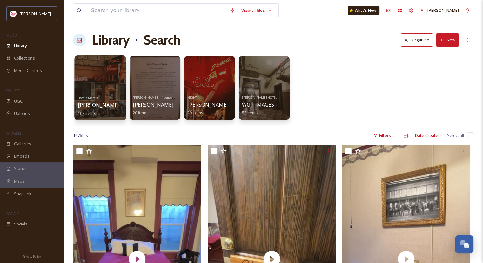
click at [93, 81] on div at bounding box center [100, 87] width 52 height 65
